Goal: Task Accomplishment & Management: Manage account settings

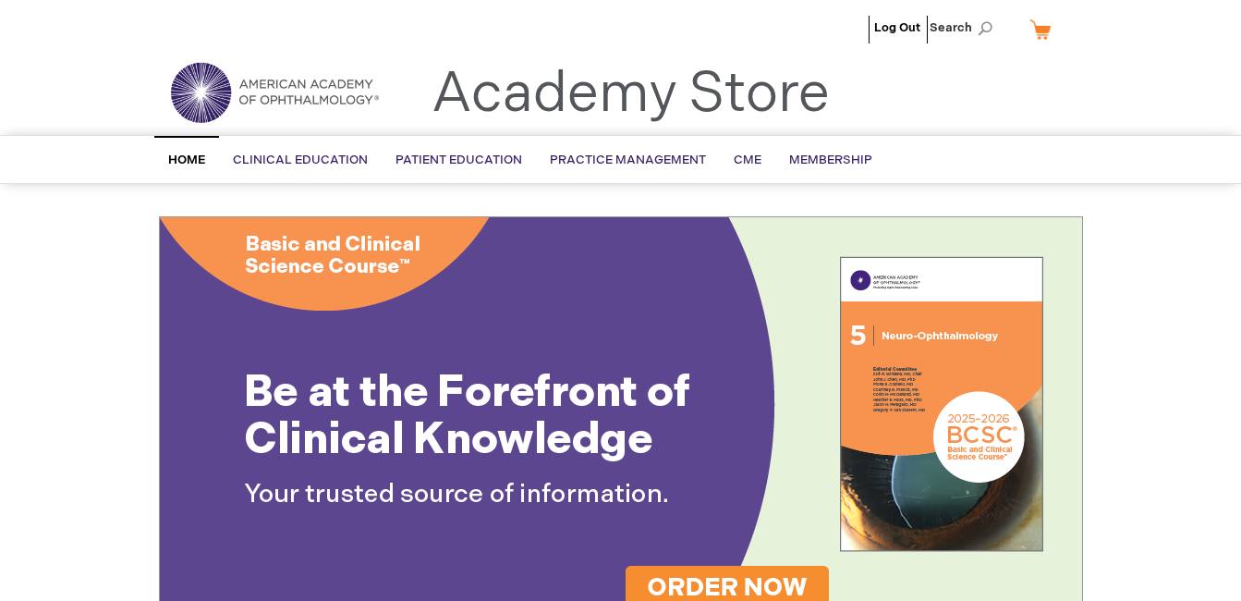
click at [191, 154] on span "Home" at bounding box center [186, 159] width 37 height 15
click at [829, 31] on span "[PERSON_NAME]" at bounding box center [810, 27] width 103 height 15
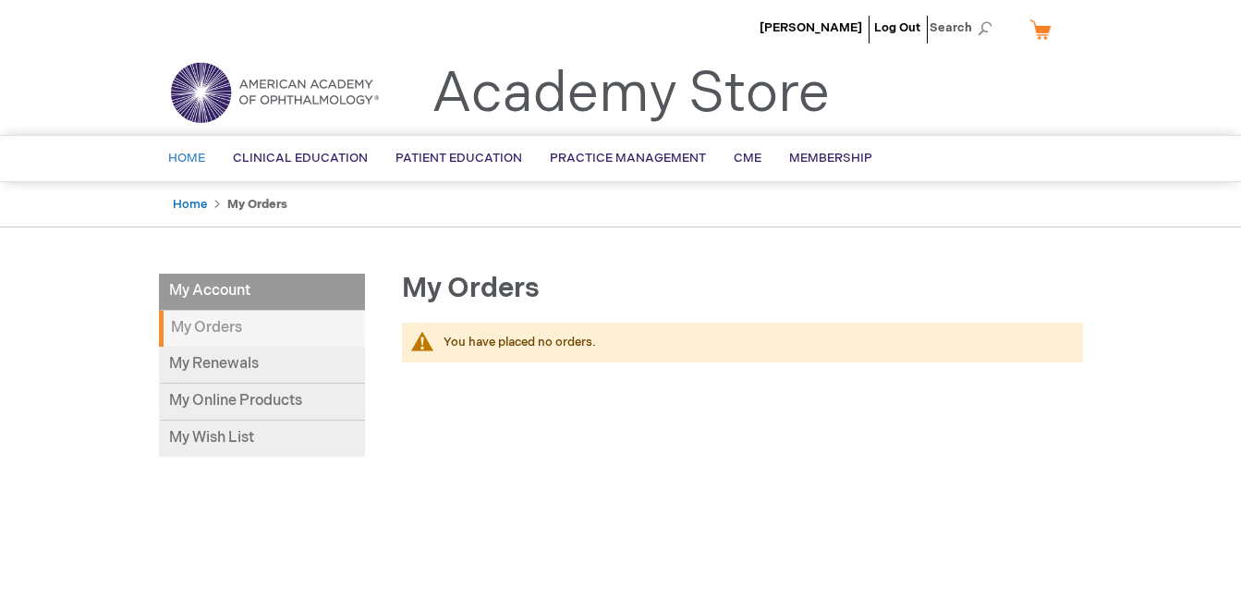
click at [193, 164] on span "Home" at bounding box center [186, 158] width 37 height 15
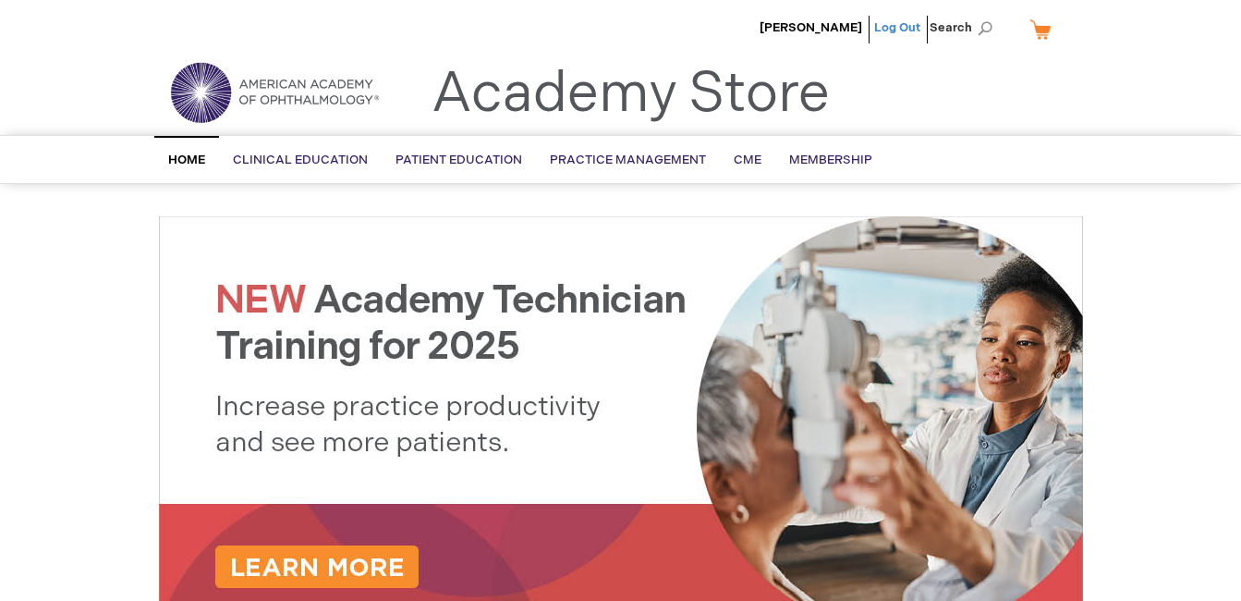
click at [898, 27] on link "Log Out" at bounding box center [897, 27] width 46 height 15
